Goal: Check status: Check status

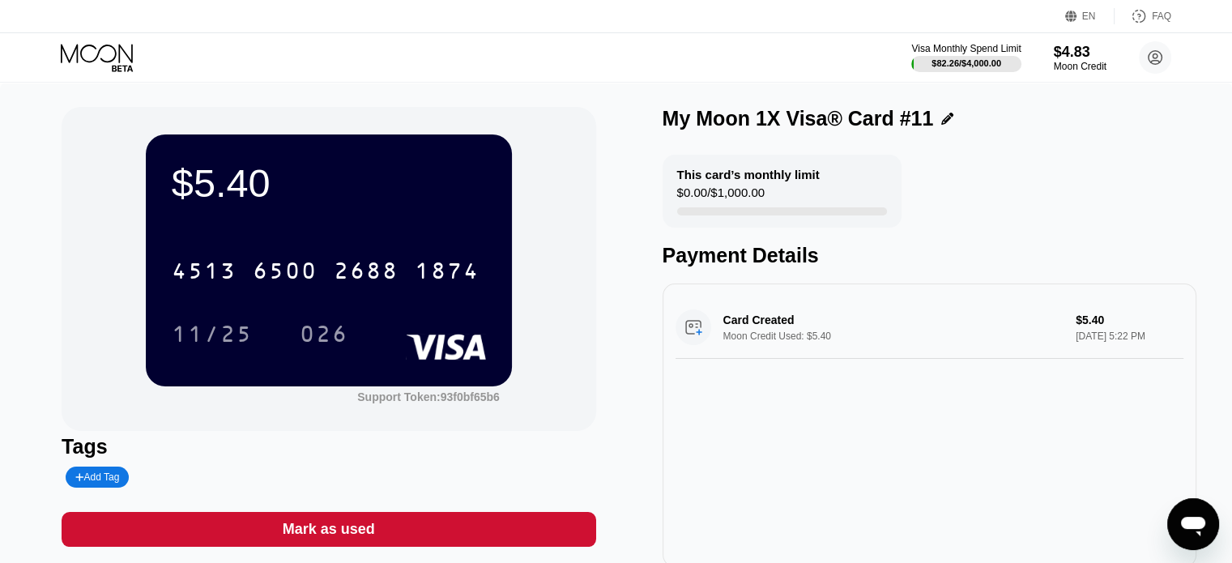
click at [88, 54] on icon at bounding box center [98, 58] width 75 height 28
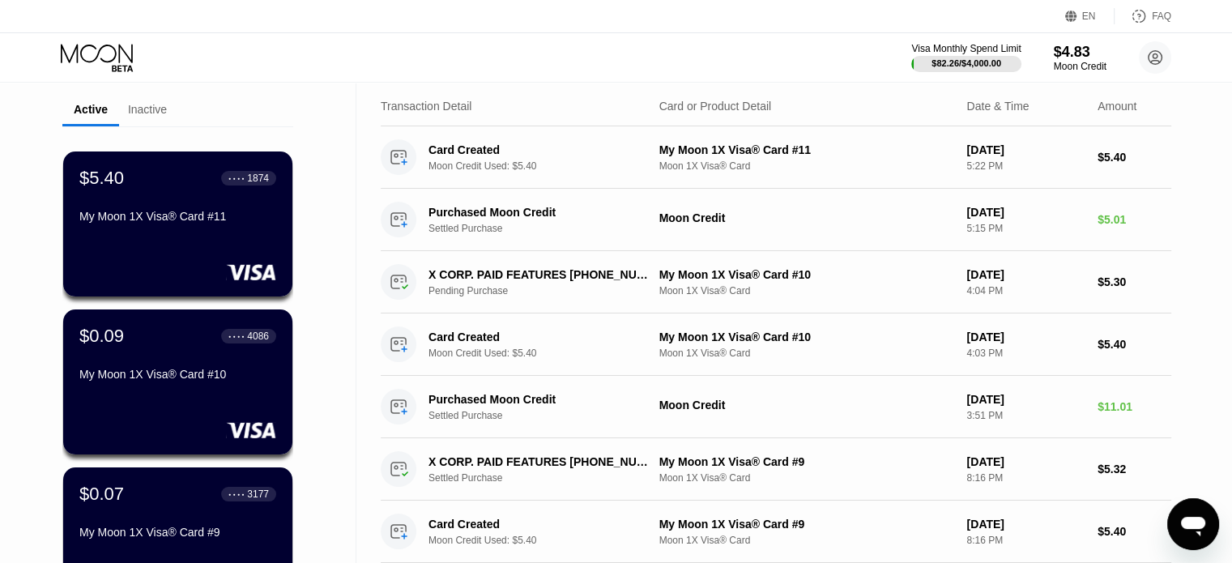
scroll to position [81, 0]
